Goal: Task Accomplishment & Management: Manage account settings

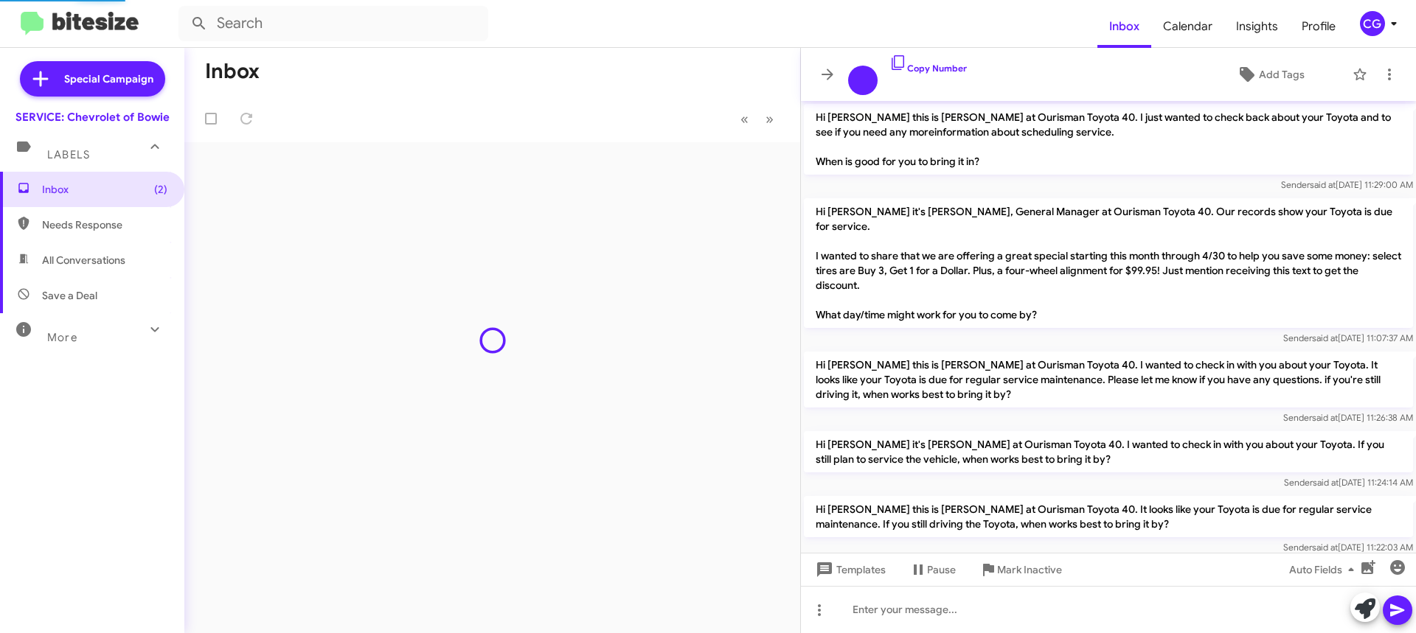
scroll to position [946, 0]
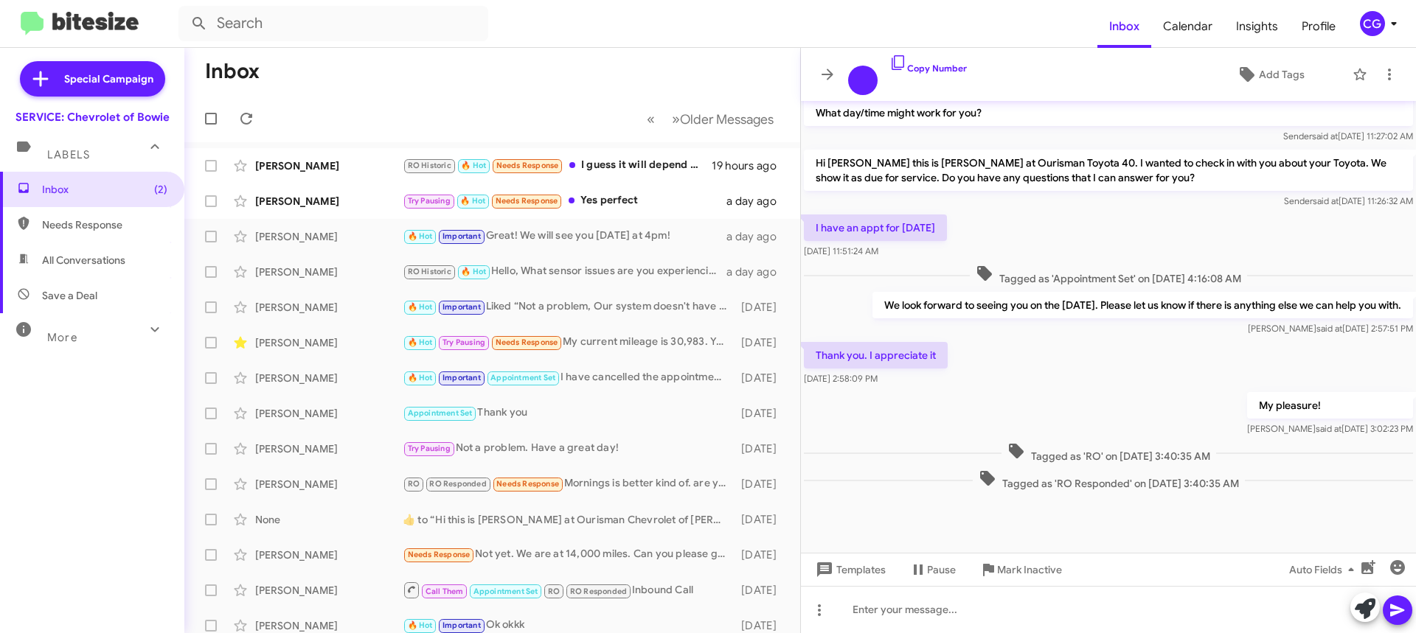
click at [1395, 24] on icon at bounding box center [1393, 24] width 5 height 4
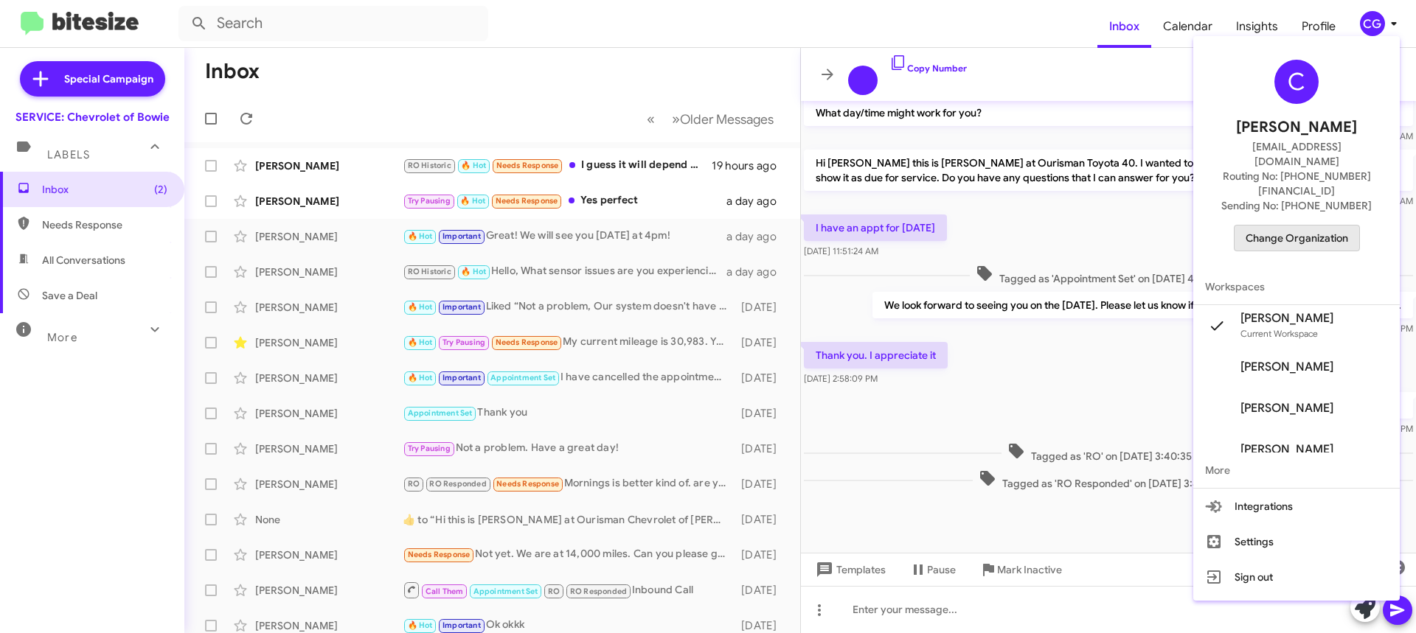
click at [1321, 226] on span "Change Organization" at bounding box center [1296, 238] width 102 height 25
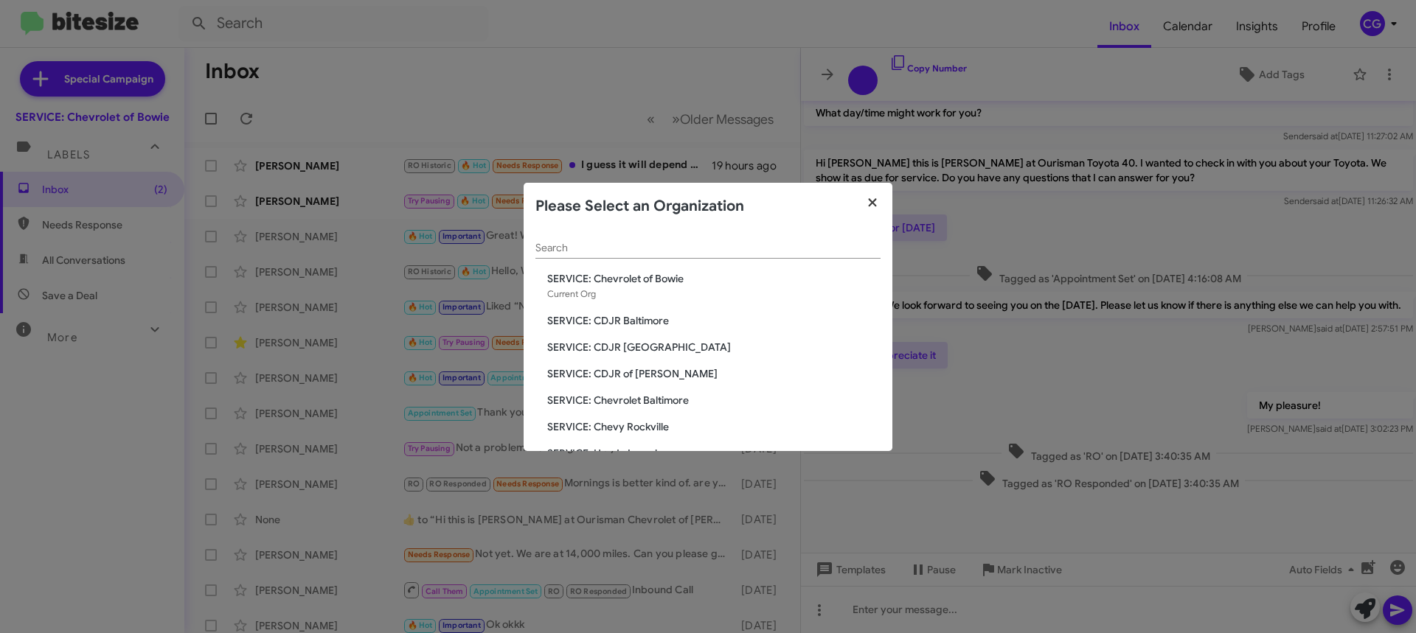
drag, startPoint x: 877, startPoint y: 206, endPoint x: 891, endPoint y: 201, distance: 14.9
click at [877, 206] on icon "button" at bounding box center [872, 202] width 17 height 13
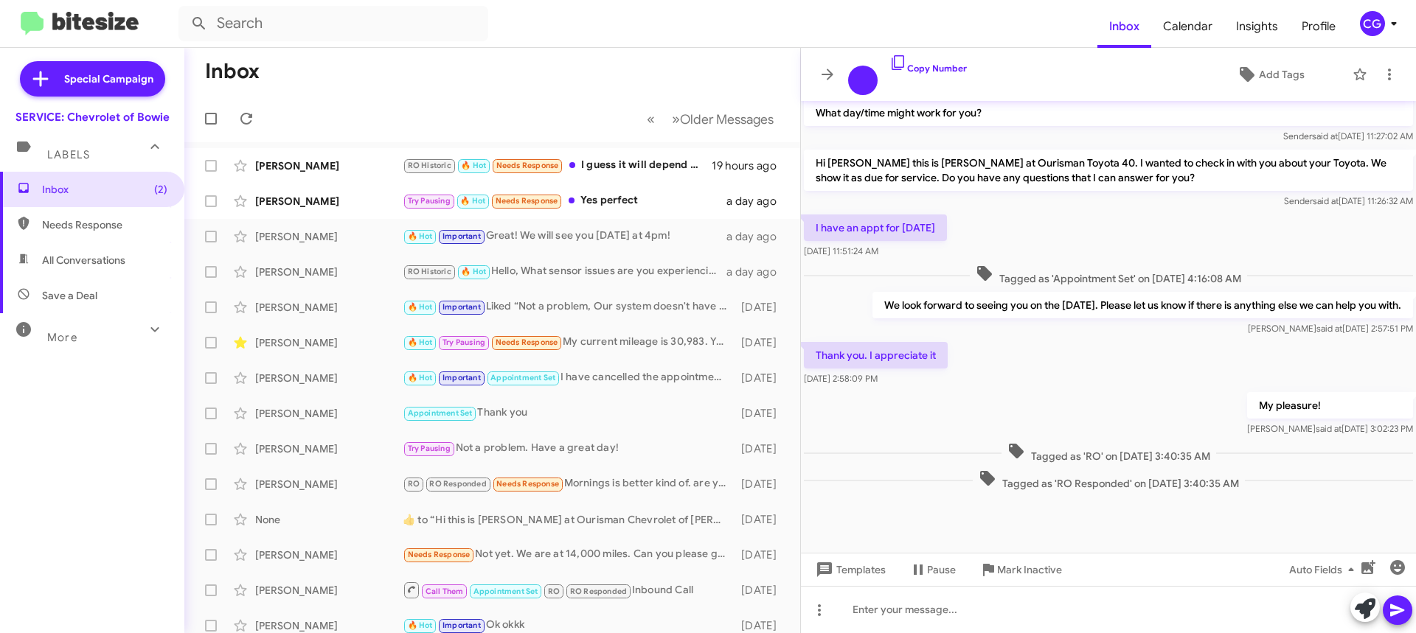
click at [1366, 24] on div "CG" at bounding box center [1372, 23] width 25 height 25
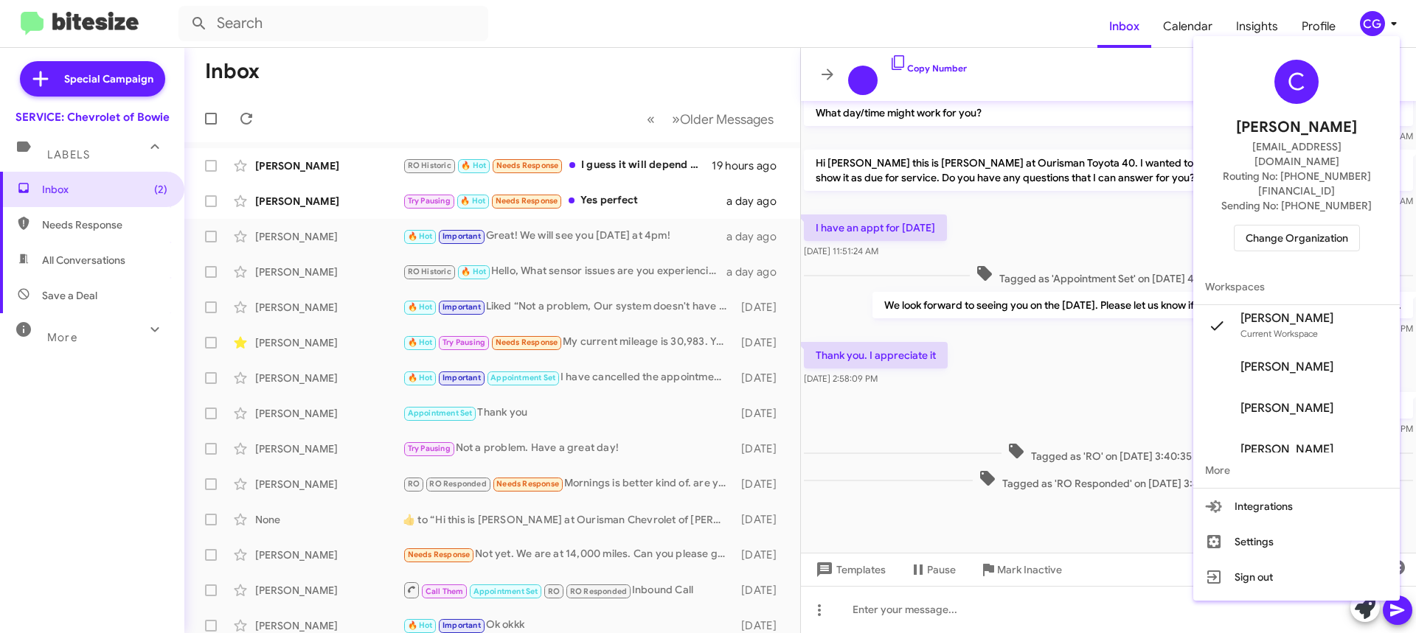
click at [1327, 524] on button "Settings" at bounding box center [1296, 541] width 206 height 35
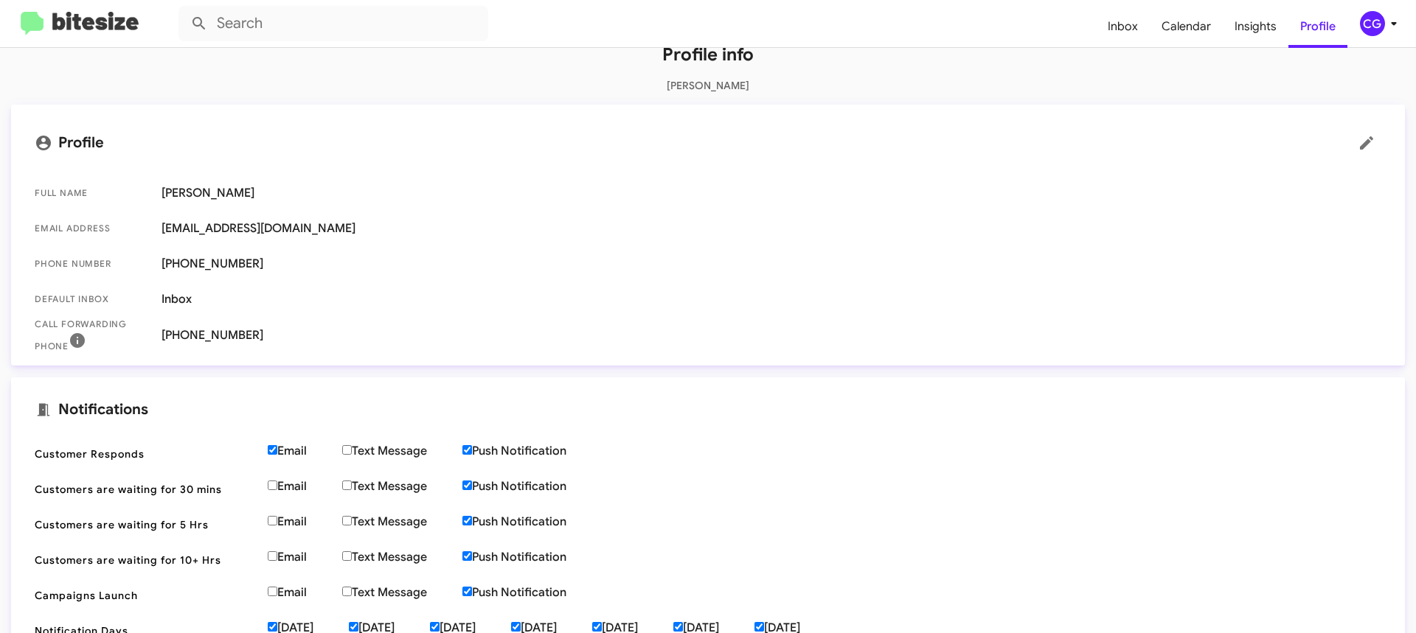
scroll to position [221, 0]
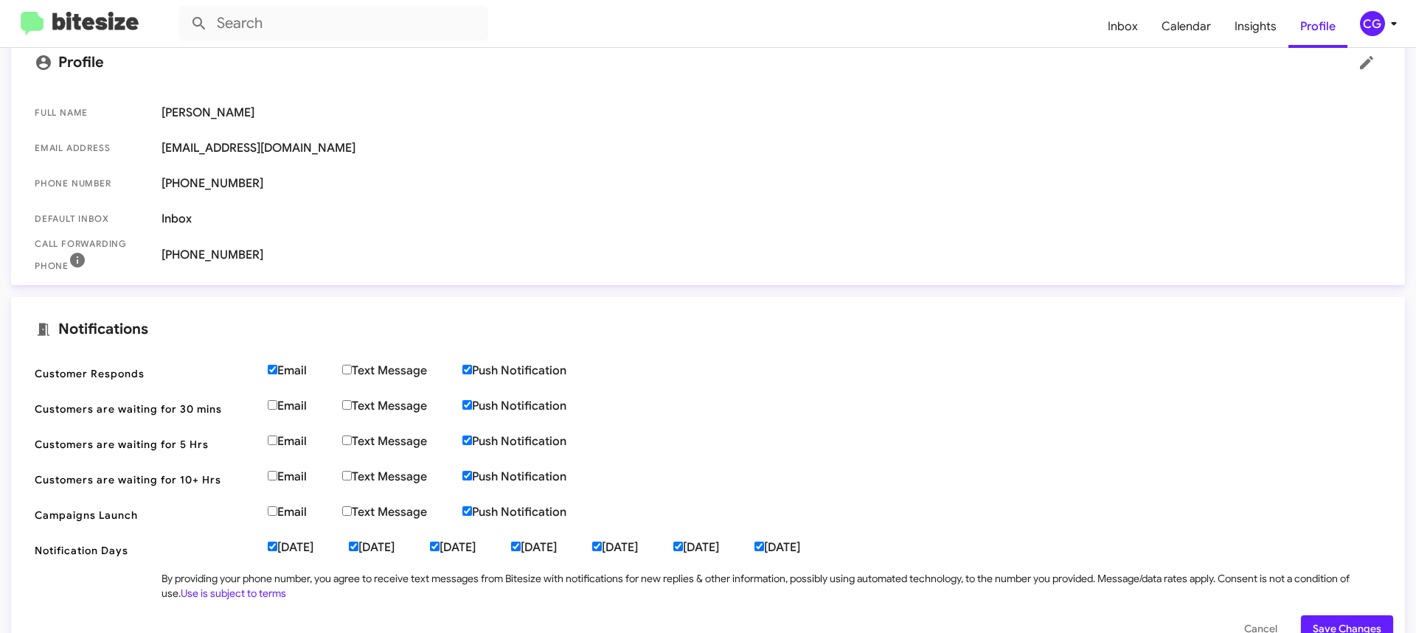
click at [296, 375] on label "Email" at bounding box center [305, 371] width 74 height 15
click at [277, 375] on input "Email" at bounding box center [273, 370] width 10 height 10
checkbox input "false"
click at [1322, 625] on span "Save Changes" at bounding box center [1346, 629] width 69 height 27
click at [1373, 29] on div "CG" at bounding box center [1372, 23] width 25 height 25
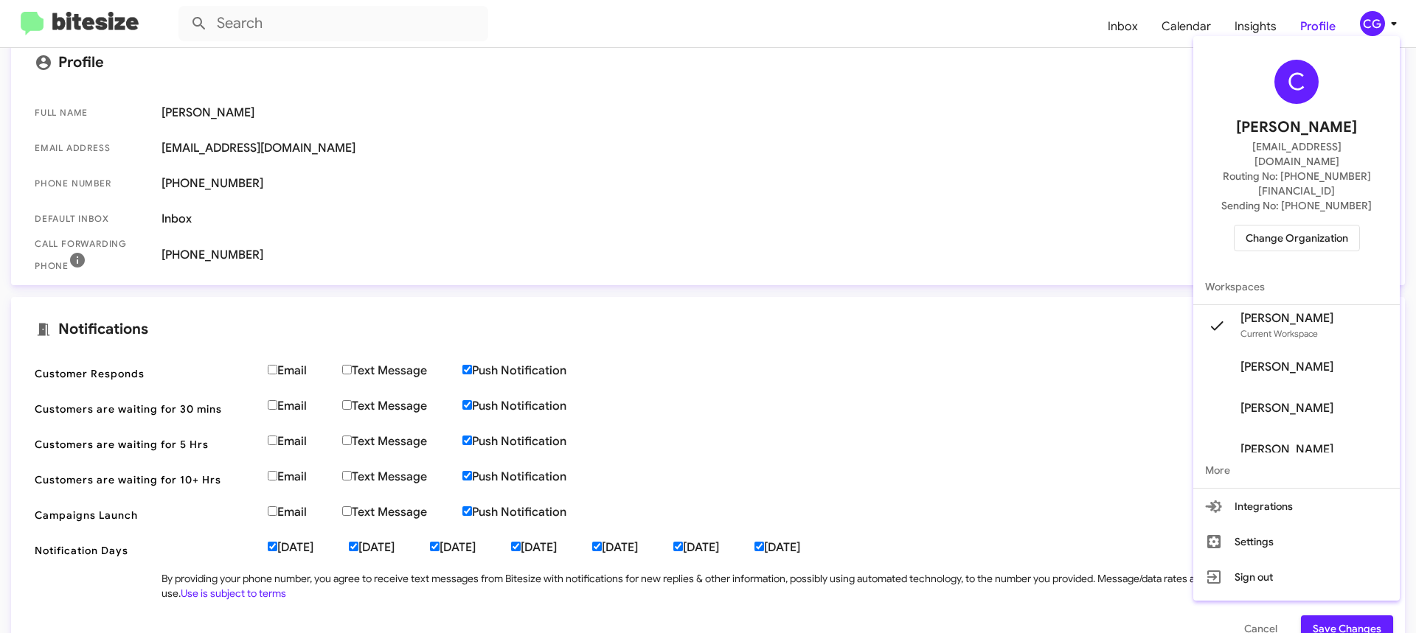
click at [1321, 226] on span "Change Organization" at bounding box center [1296, 238] width 102 height 25
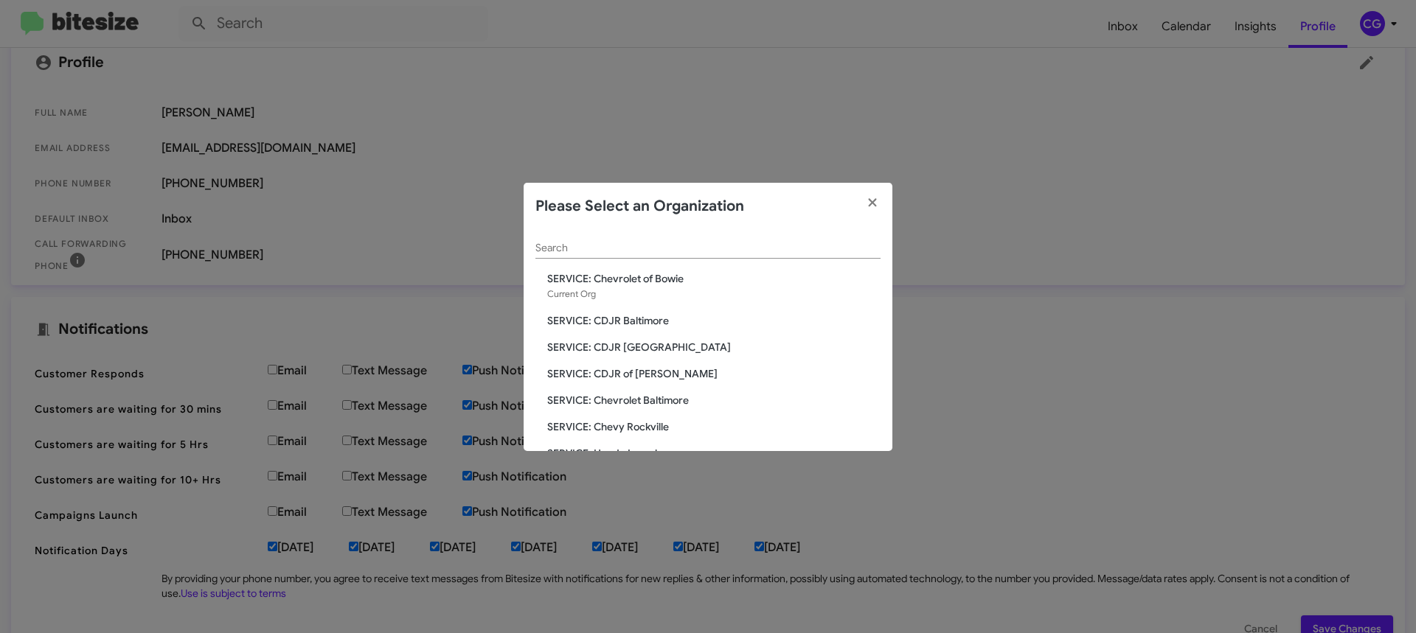
click at [664, 285] on span "SERVICE: Chevrolet of Bowie" at bounding box center [713, 278] width 333 height 15
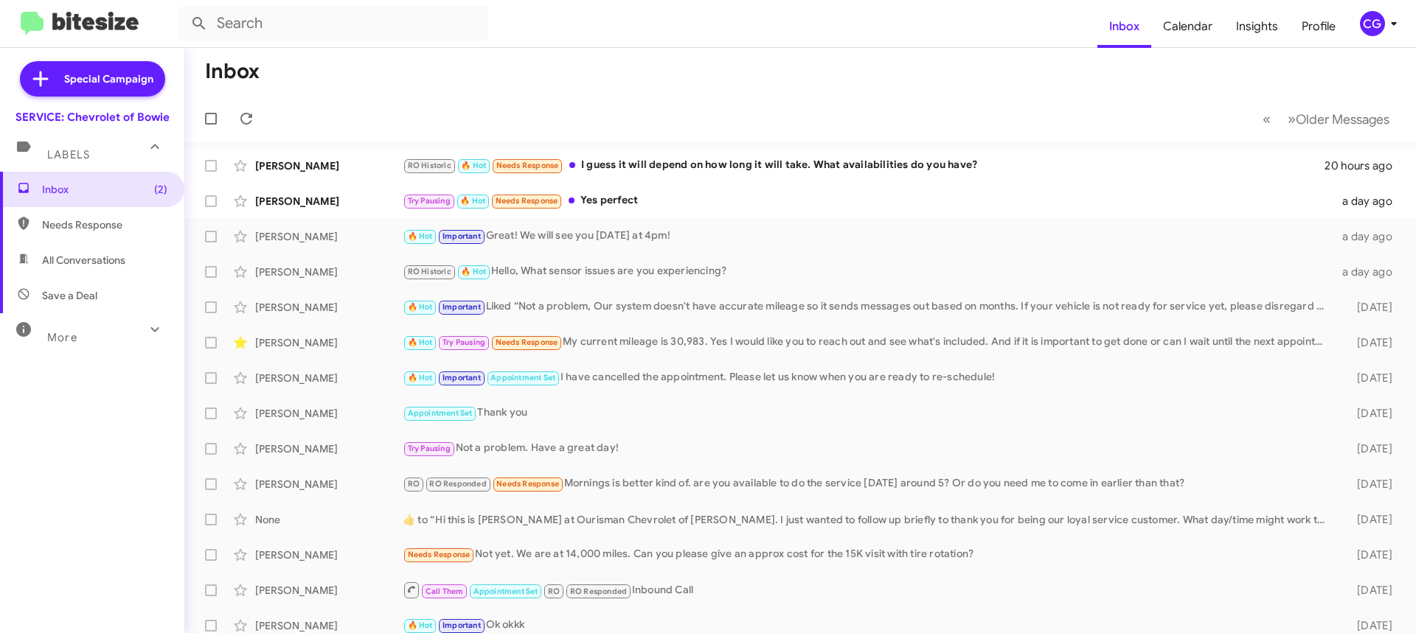
click at [0, 561] on html "Inbox Calendar Insights Profile CG Special Campaign SERVICE: Chevrolet of Bowie…" at bounding box center [708, 316] width 1416 height 633
